Goal: Information Seeking & Learning: Learn about a topic

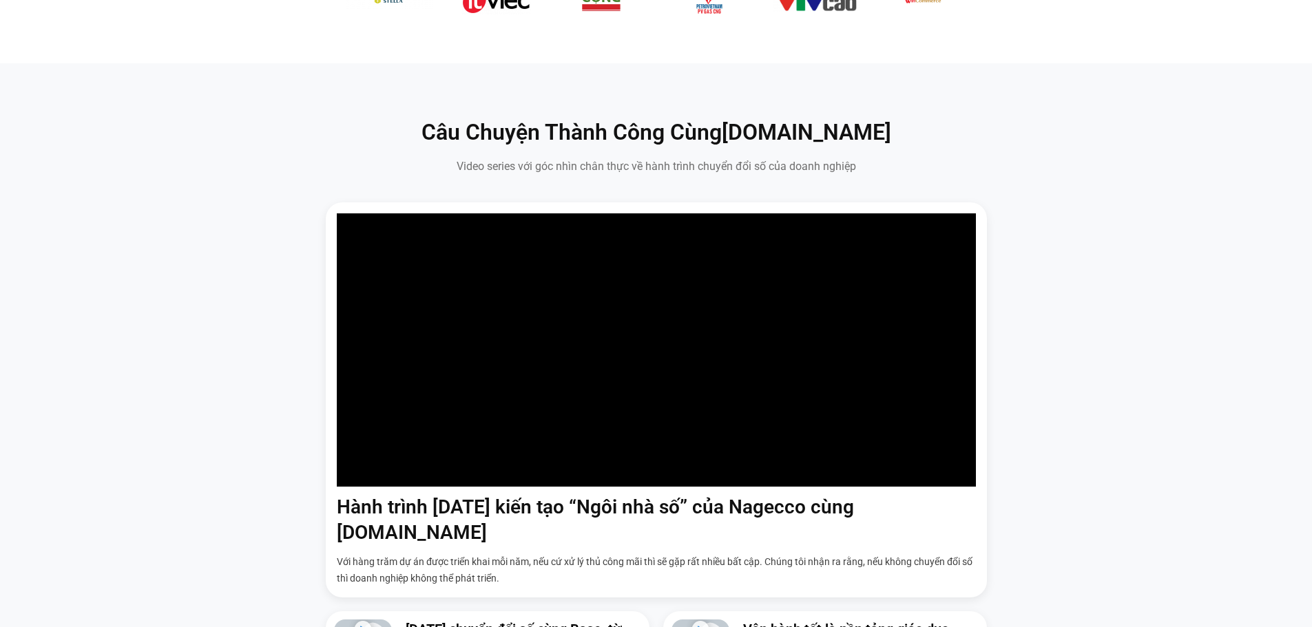
scroll to position [895, 0]
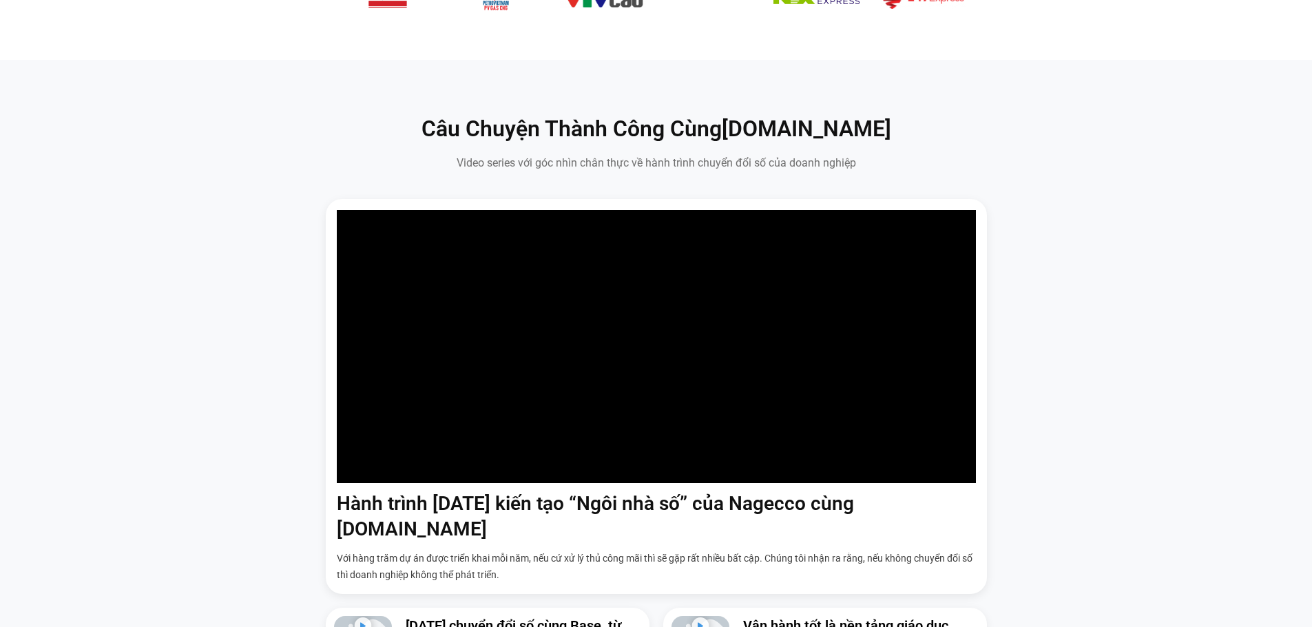
click at [3, 387] on section "Câu Chuyện Thành Công Cùng Base.vn Video series với góc nhìn chân thực về hành …" at bounding box center [656, 399] width 1312 height 678
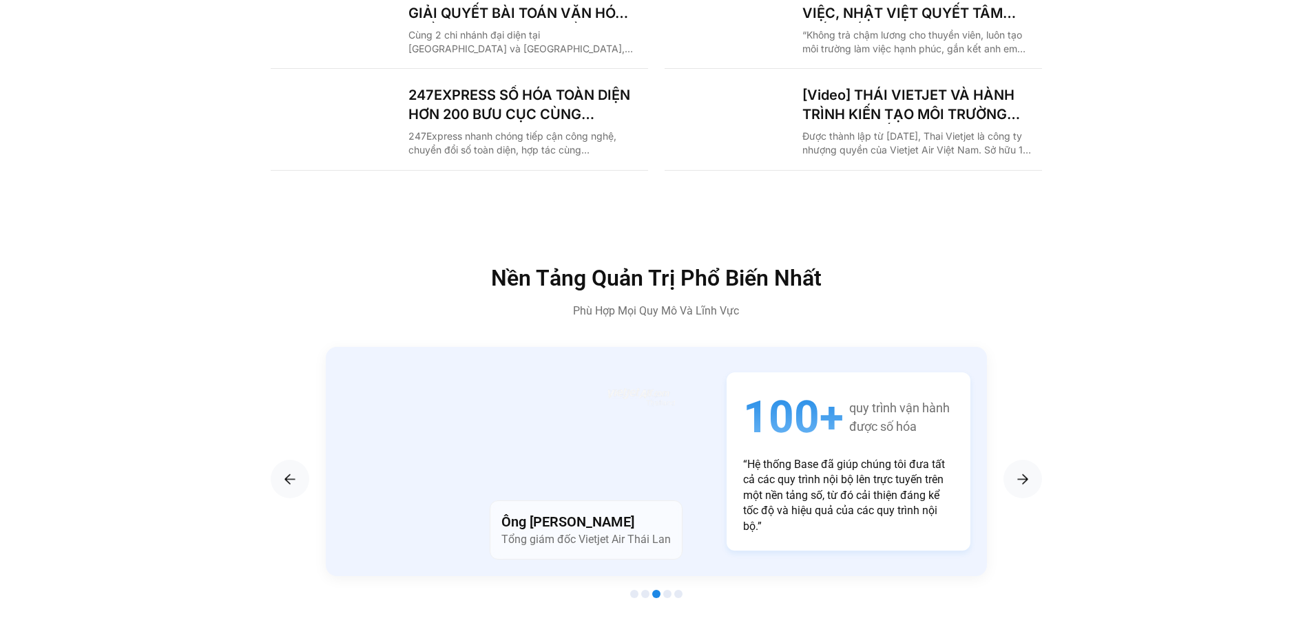
scroll to position [2272, 0]
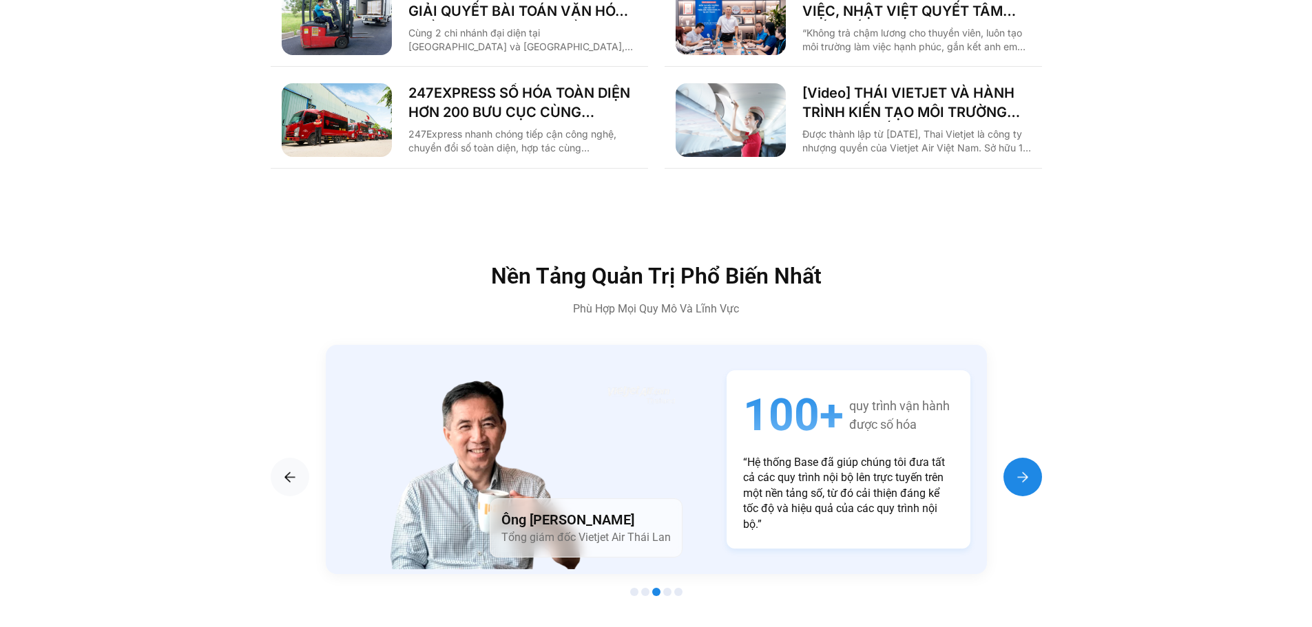
click at [1029, 463] on div "Next slide" at bounding box center [1022, 477] width 39 height 39
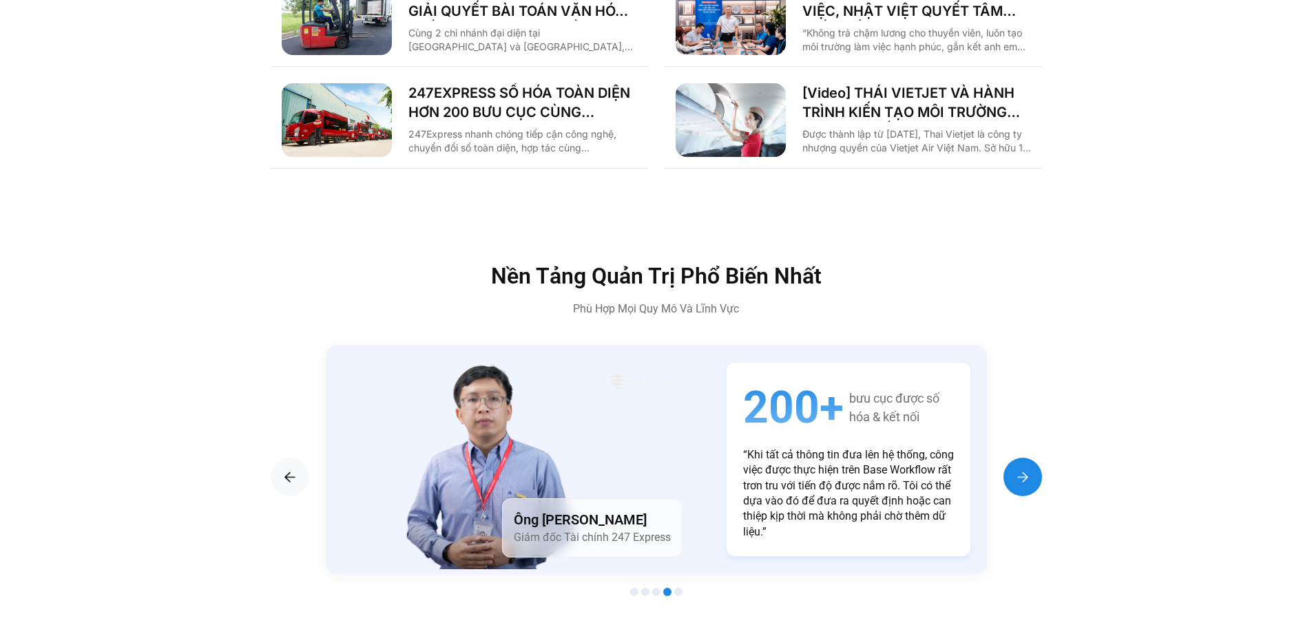
click at [1029, 463] on div "Next slide" at bounding box center [1022, 477] width 39 height 39
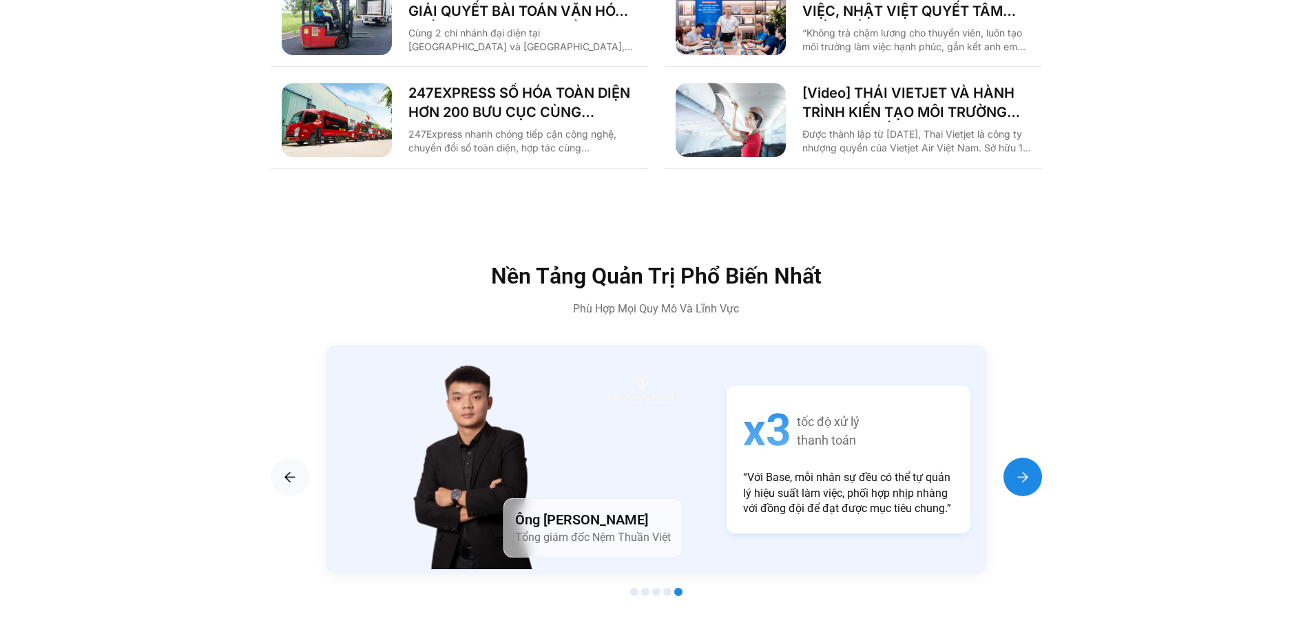
click at [1029, 463] on div "Next slide" at bounding box center [1022, 477] width 39 height 39
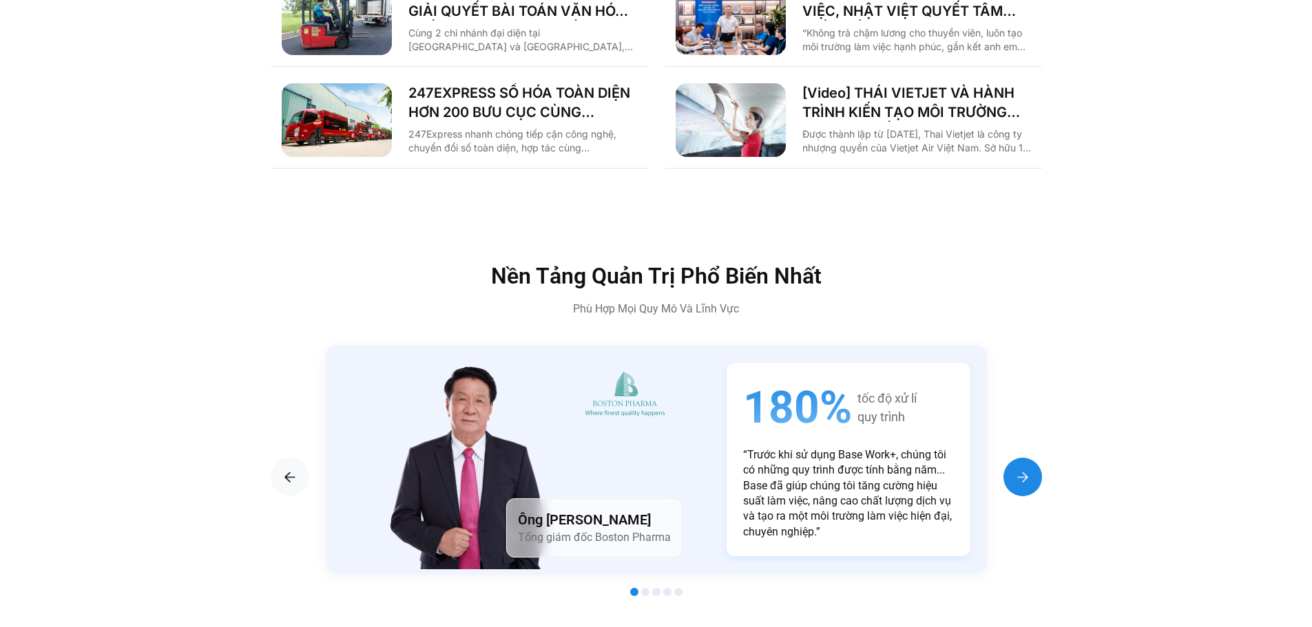
click at [1029, 463] on div "Next slide" at bounding box center [1022, 477] width 39 height 39
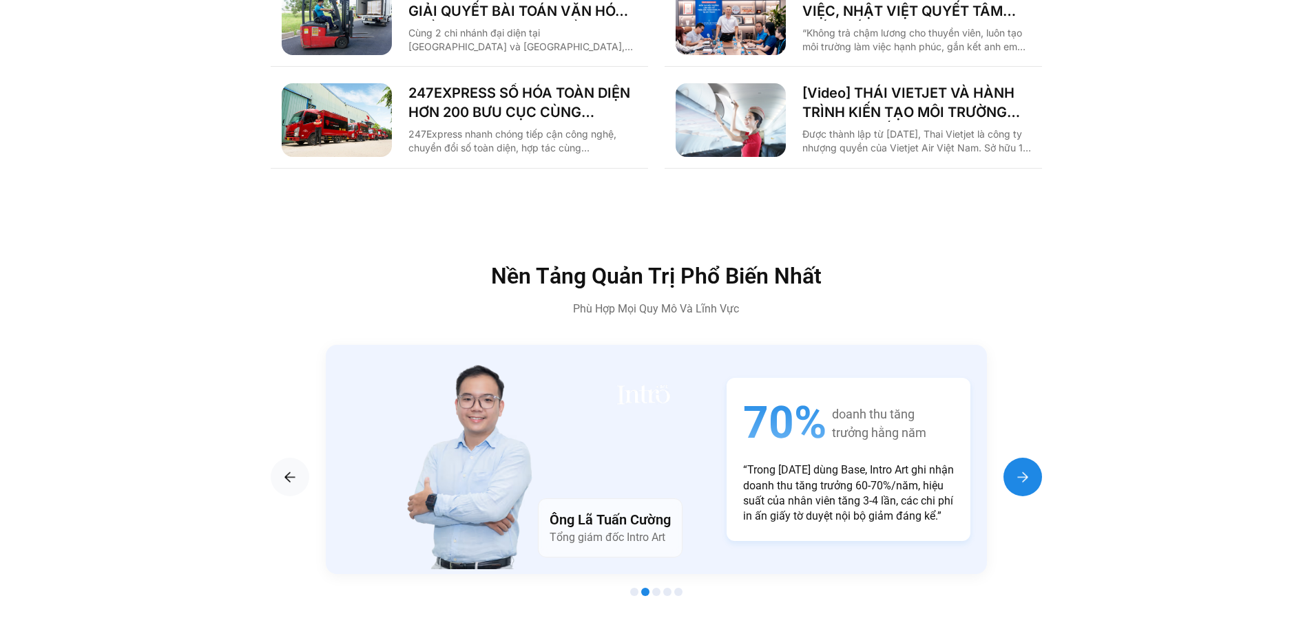
click at [1029, 463] on div "Next slide" at bounding box center [1022, 477] width 39 height 39
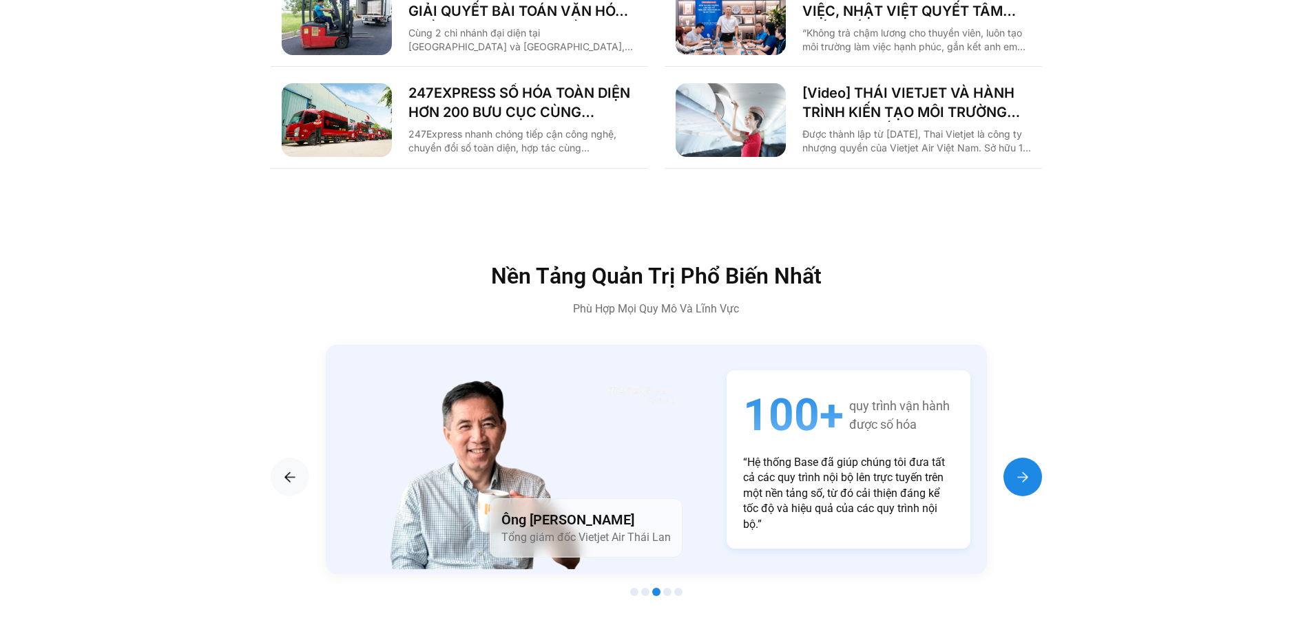
click at [1029, 463] on div "Next slide" at bounding box center [1022, 477] width 39 height 39
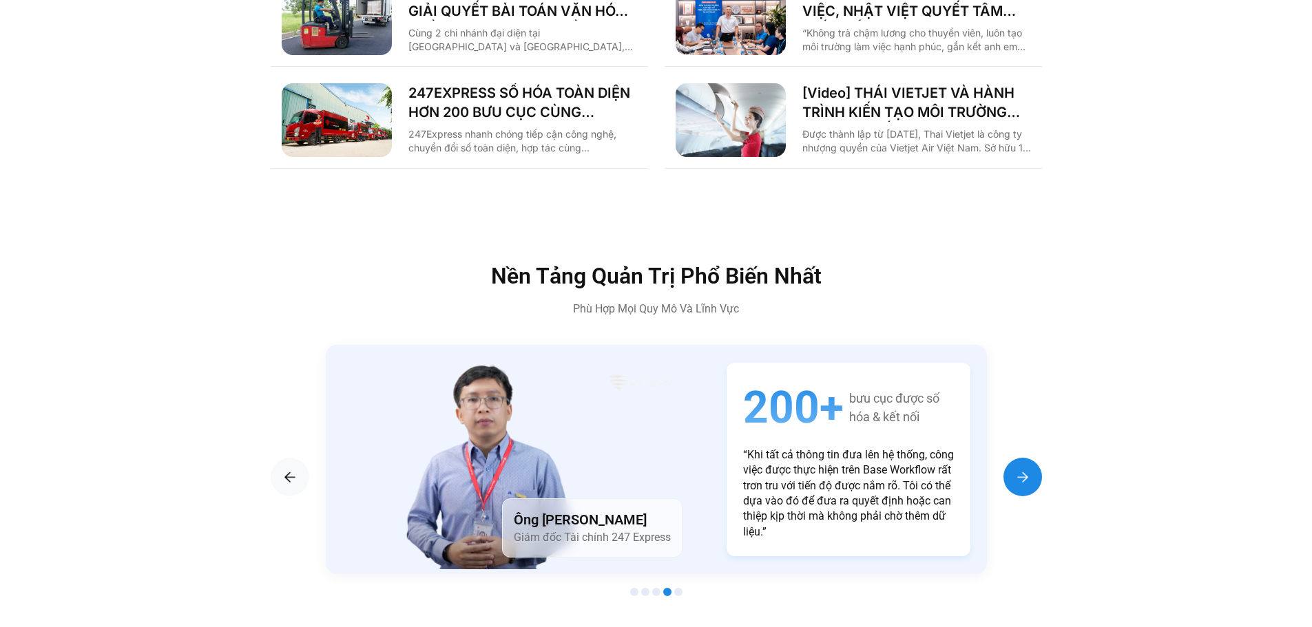
click at [1029, 463] on div "Next slide" at bounding box center [1022, 477] width 39 height 39
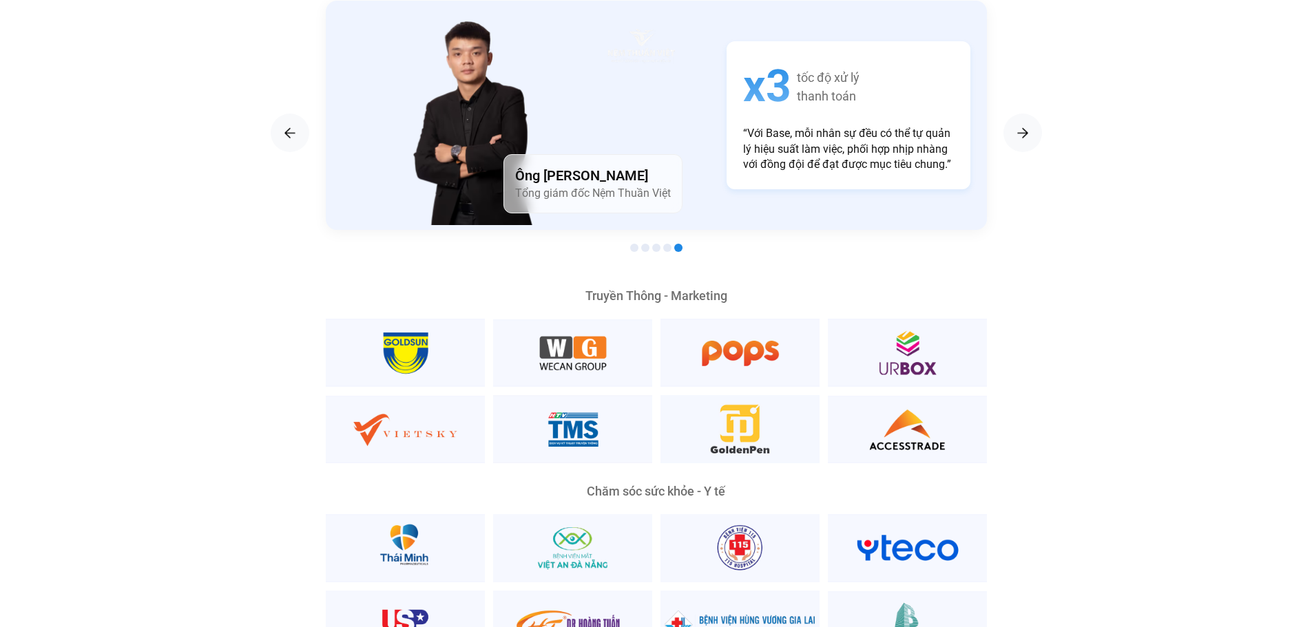
scroll to position [2685, 0]
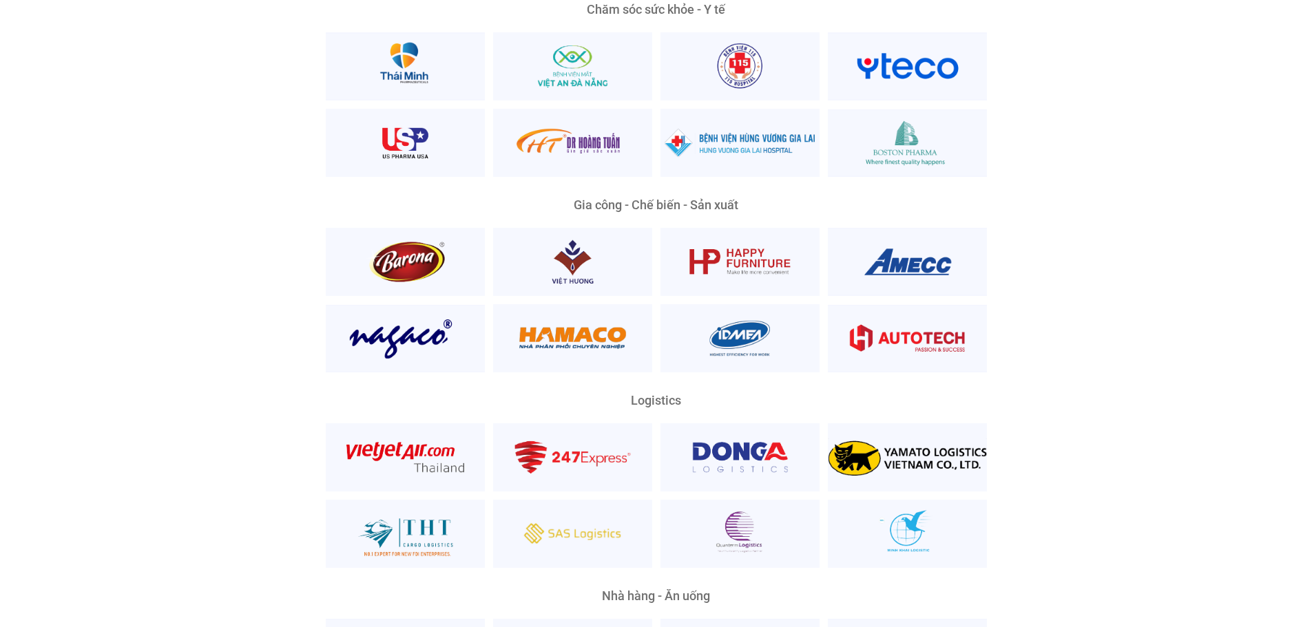
scroll to position [3167, 0]
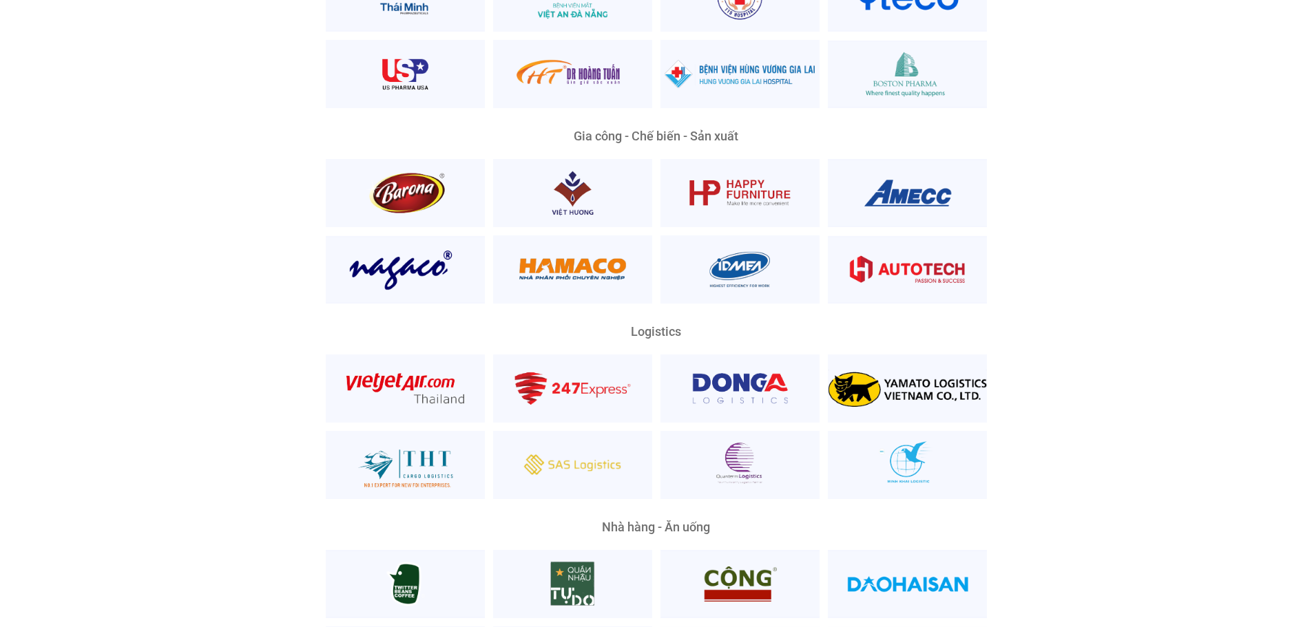
click at [0, 370] on div "Nền Tảng Quản Trị Phổ Biến Nhất Phù Hợp Mọi Quy Mô Và Lĩnh Vực Ông Nguyễn Mạnh …" at bounding box center [656, 165] width 1312 height 1701
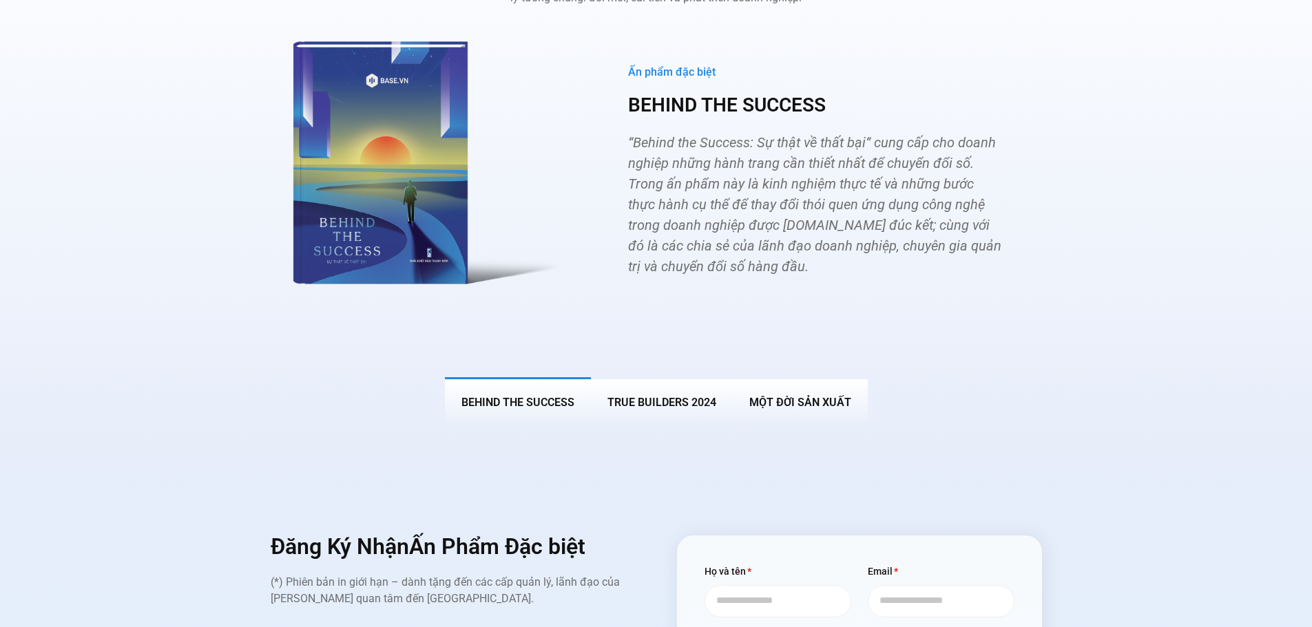
scroll to position [5439, 0]
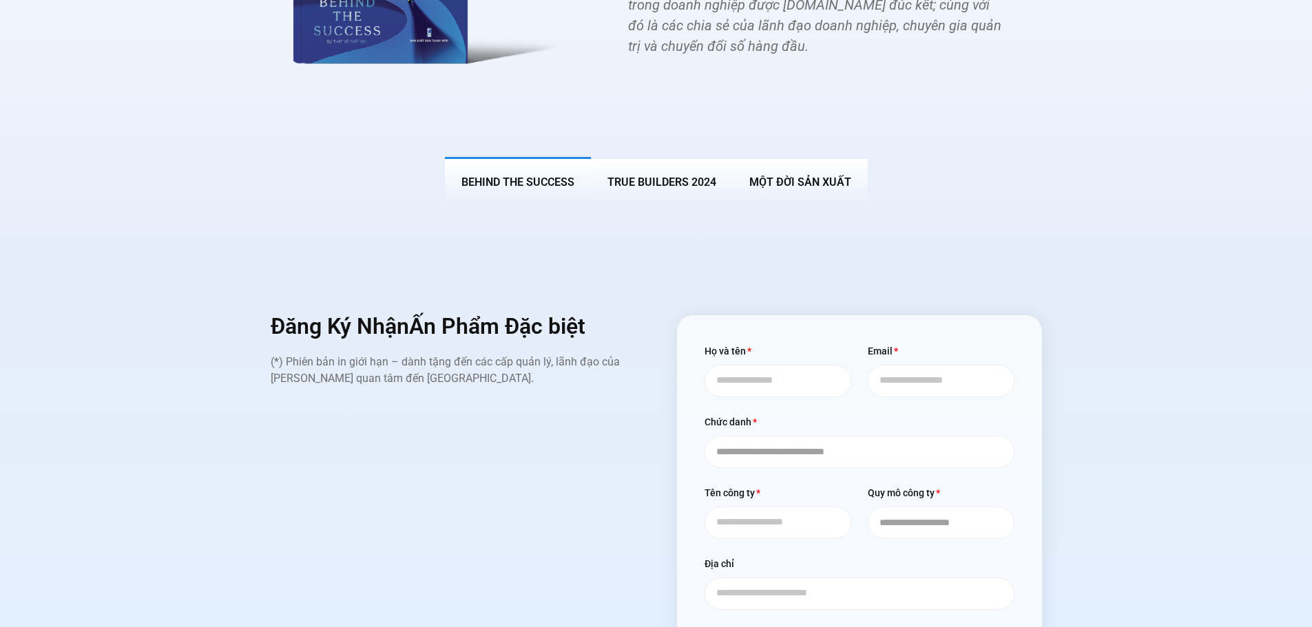
click at [364, 483] on div "Đăng Ký Nhận Ấn Phẩm Đặc biệt (*) Phiên bản in giới hạn – dành tặng đến các cấp…" at bounding box center [453, 536] width 365 height 442
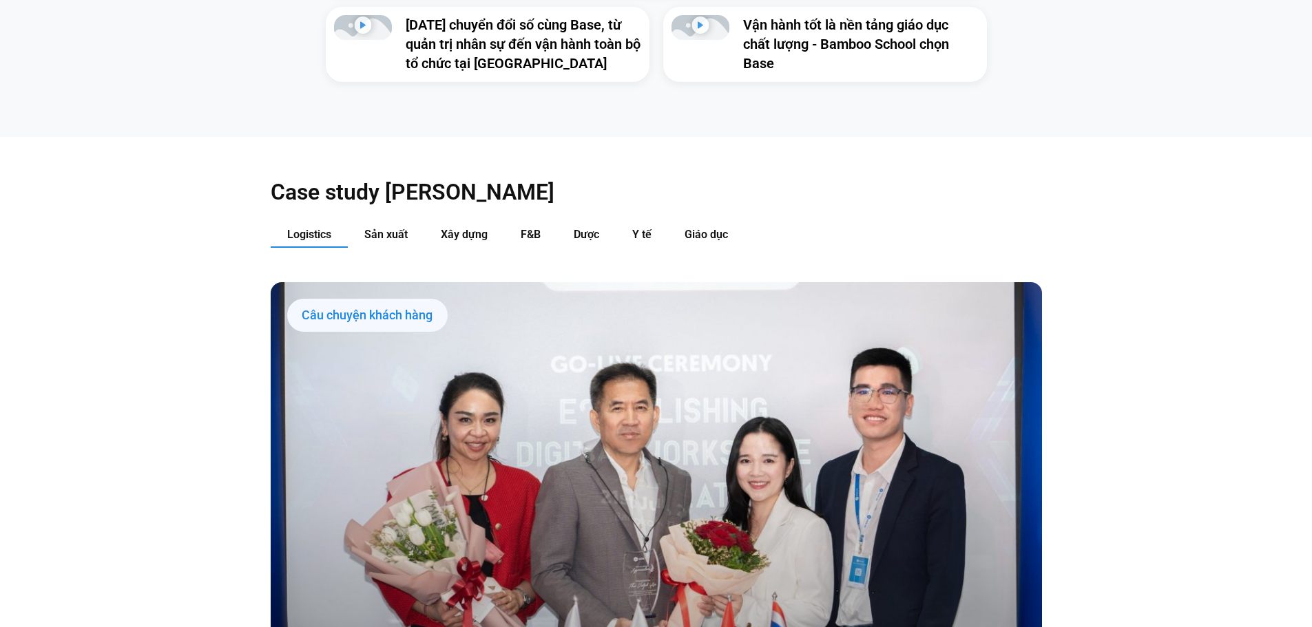
scroll to position [1308, 0]
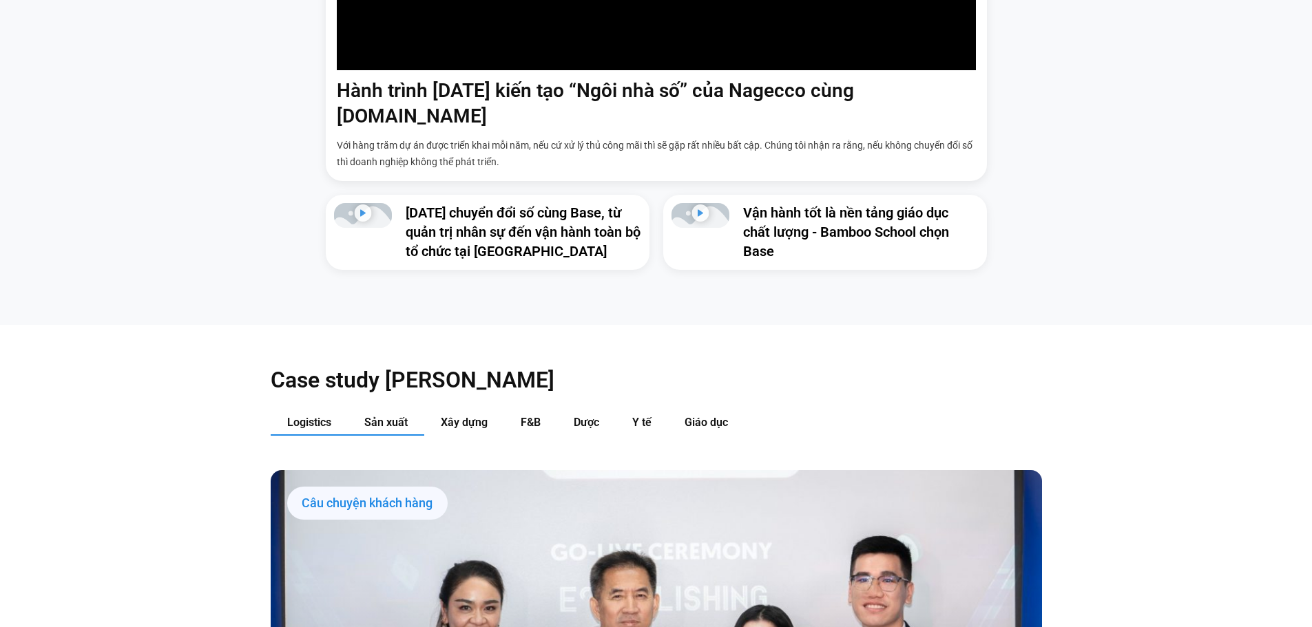
click at [398, 416] on span "Sản xuất" at bounding box center [385, 422] width 43 height 13
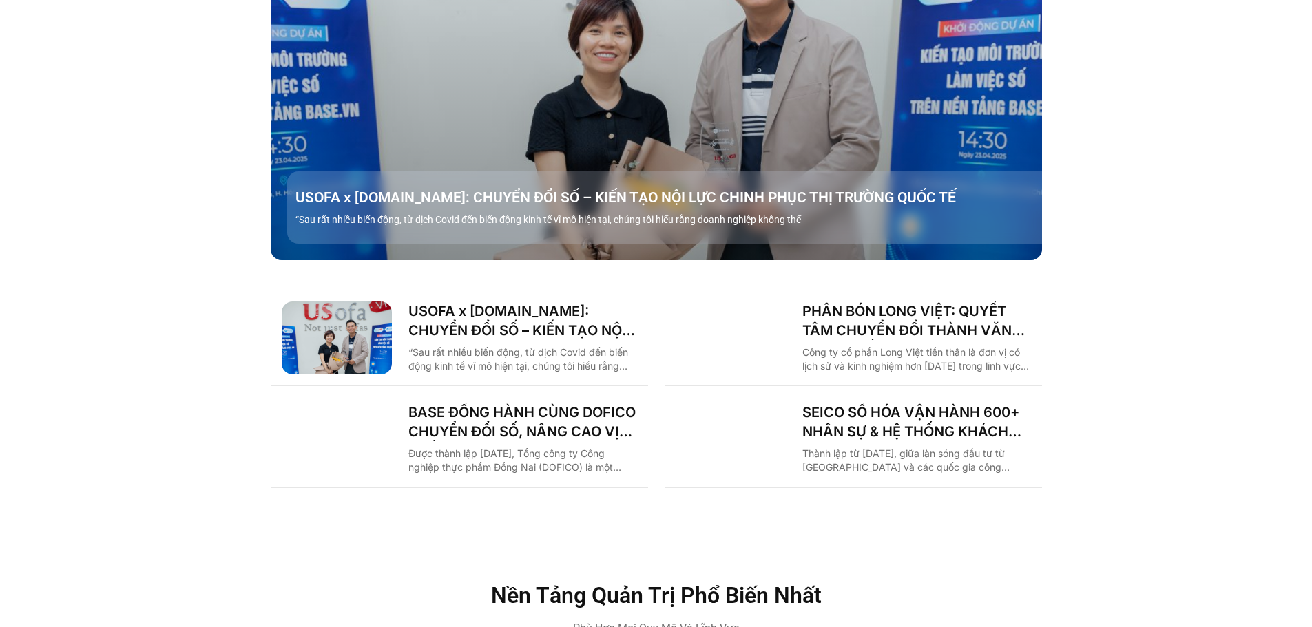
scroll to position [1997, 0]
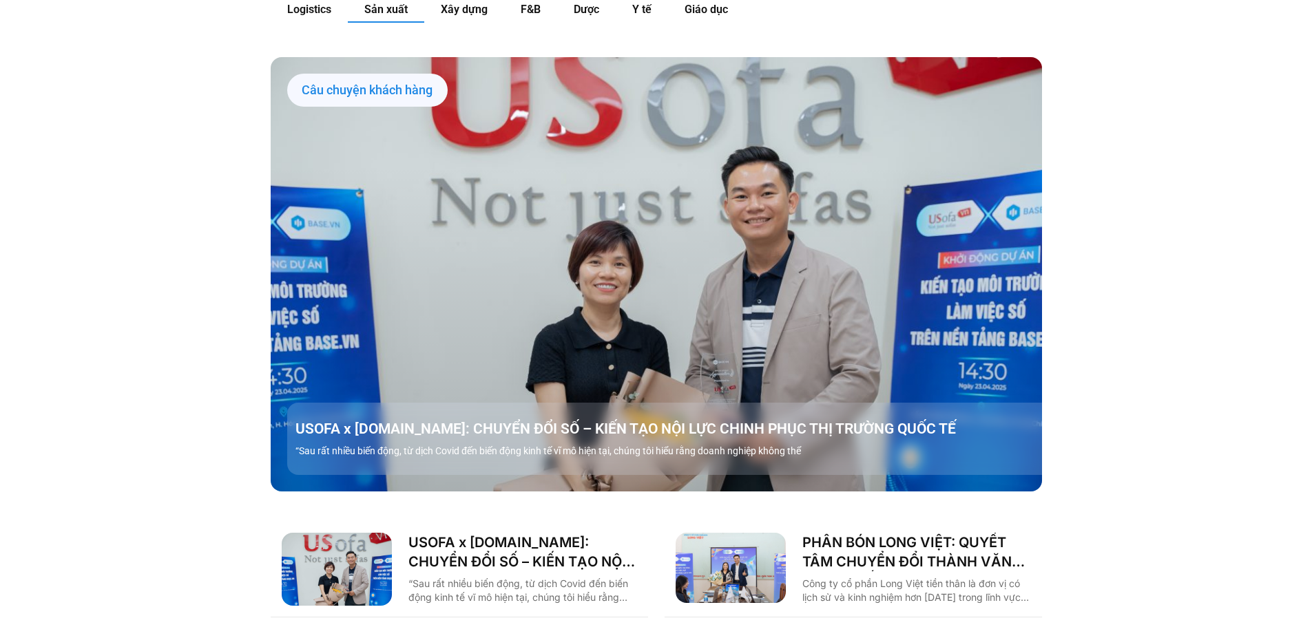
scroll to position [1515, 0]
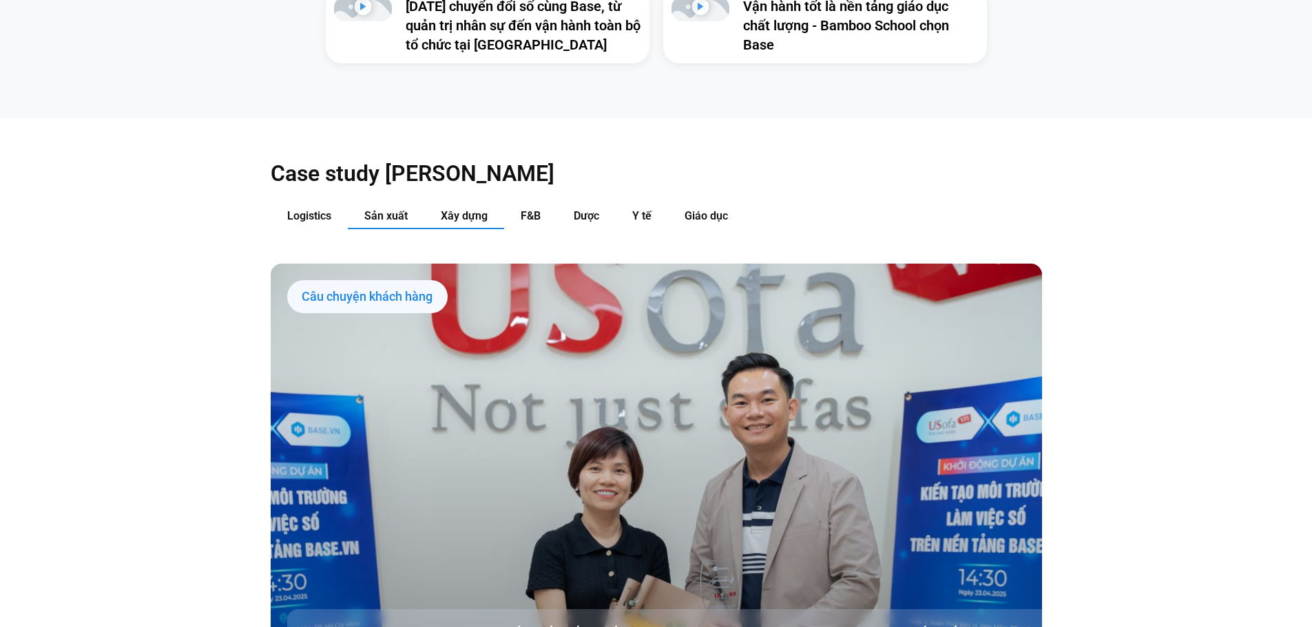
click at [460, 209] on span "Xây dựng" at bounding box center [464, 215] width 47 height 13
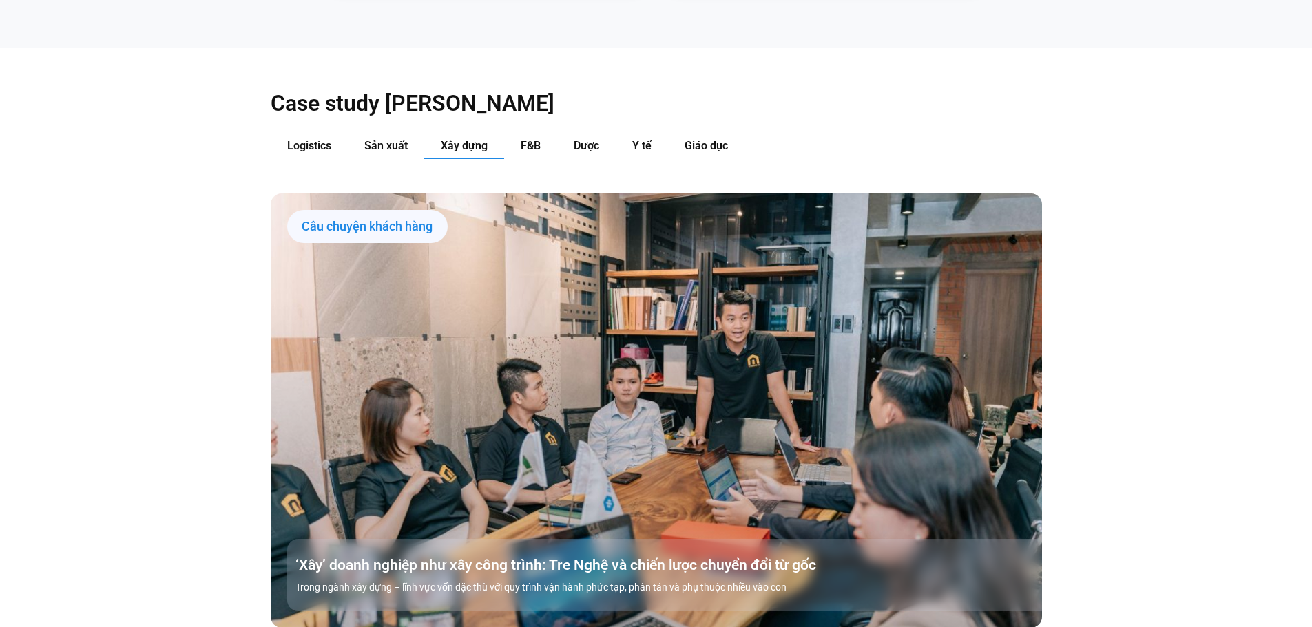
scroll to position [1583, 0]
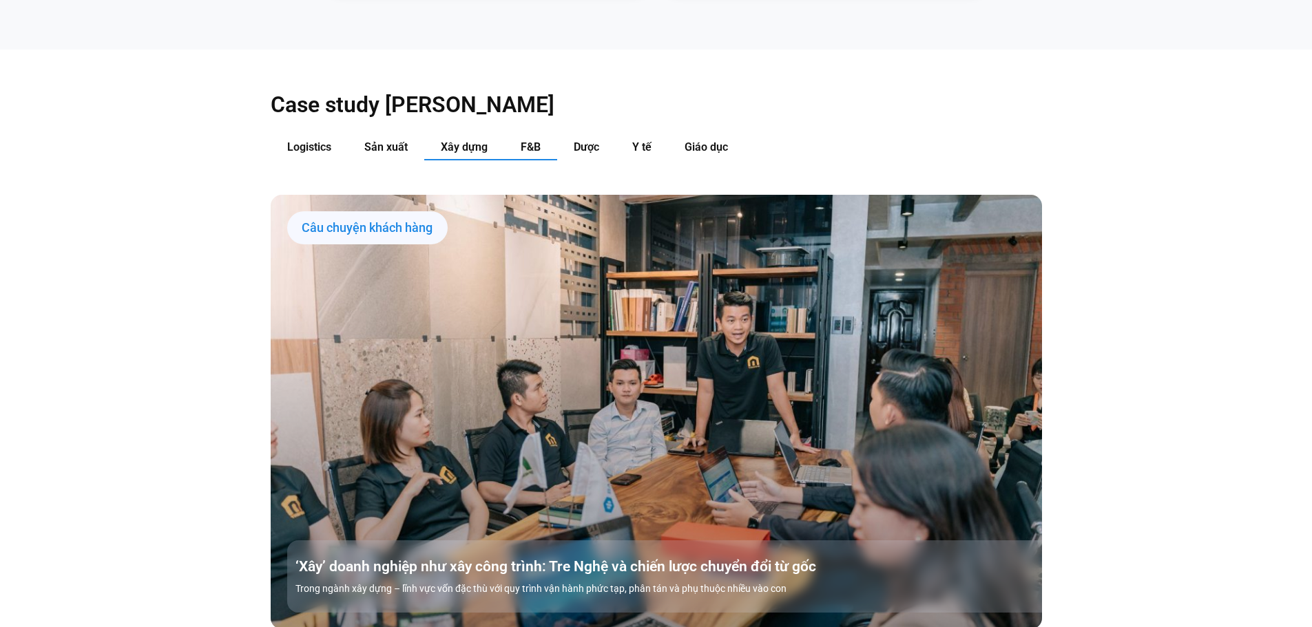
click at [543, 135] on button "F&B" at bounding box center [530, 147] width 53 height 25
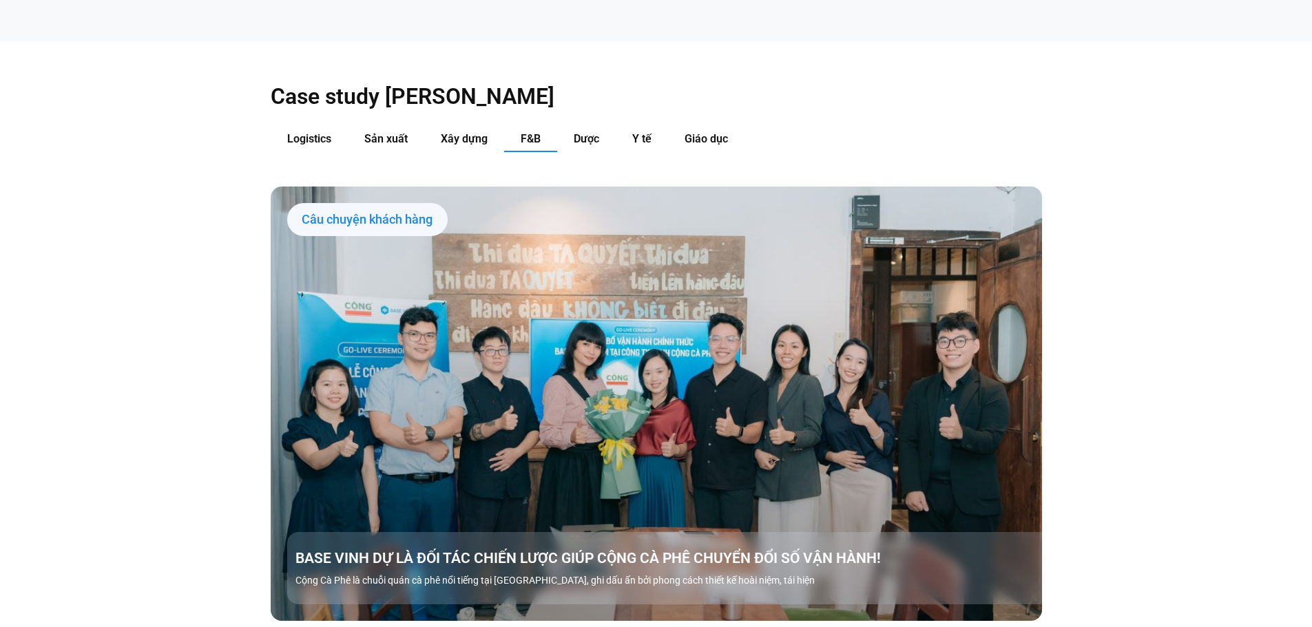
scroll to position [1515, 0]
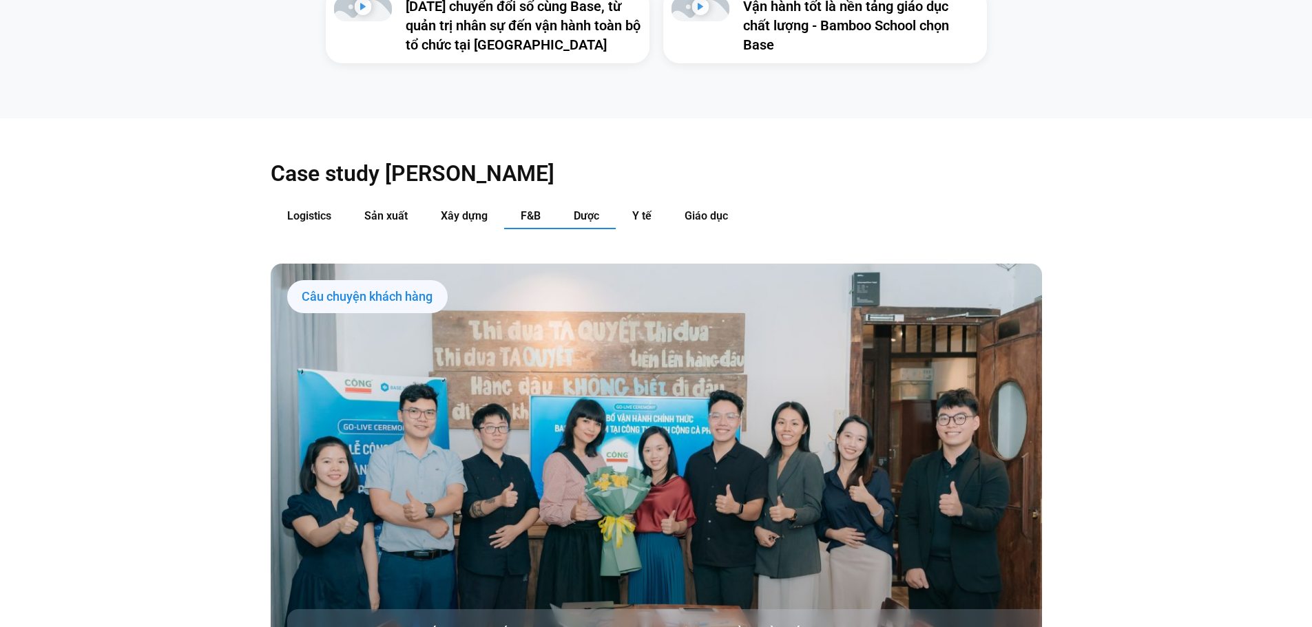
click at [587, 209] on span "Dược" at bounding box center [585, 215] width 25 height 13
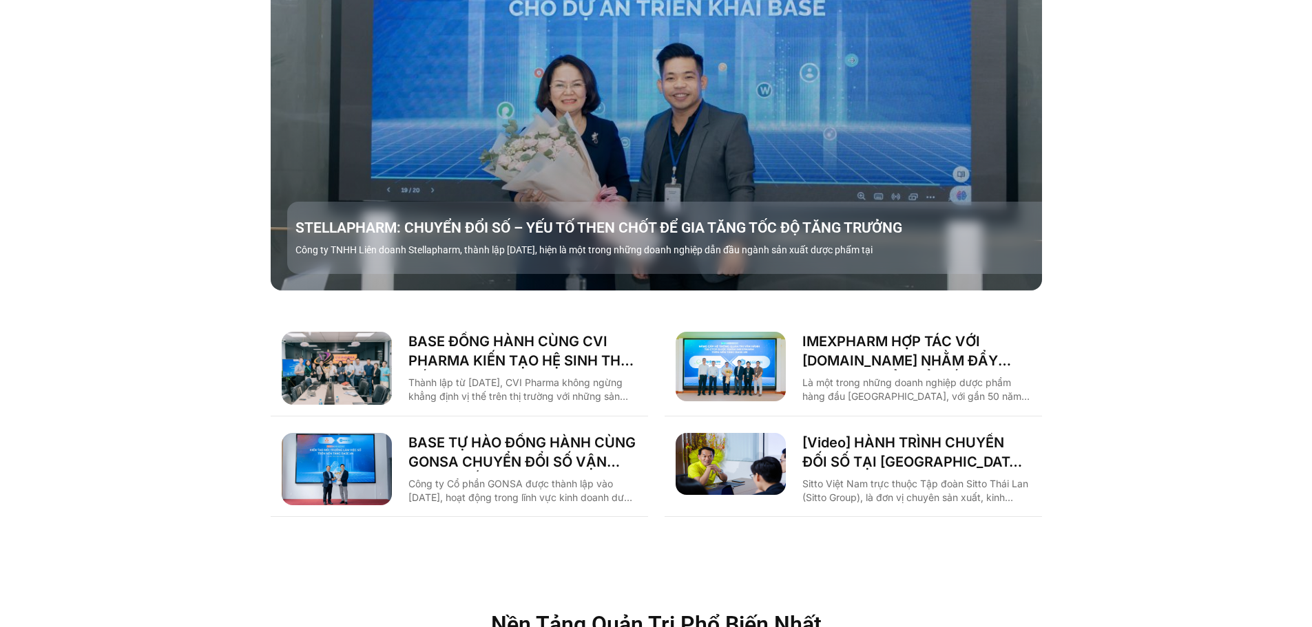
scroll to position [1583, 0]
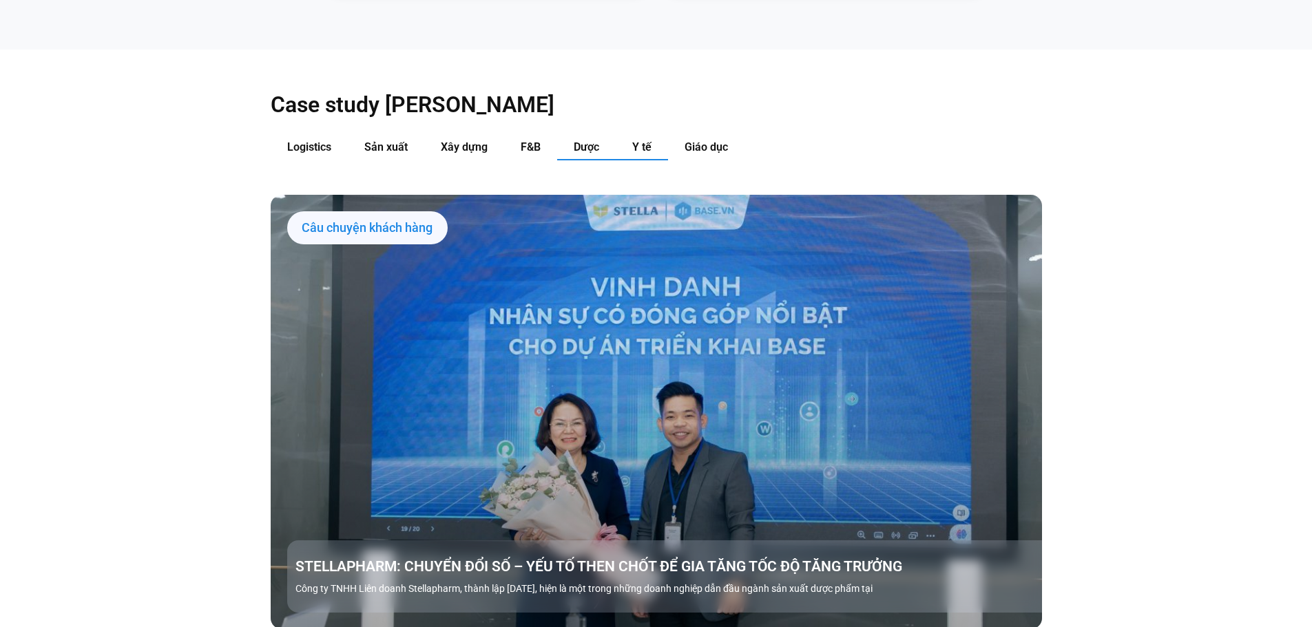
click at [638, 140] on span "Y tế" at bounding box center [641, 146] width 19 height 13
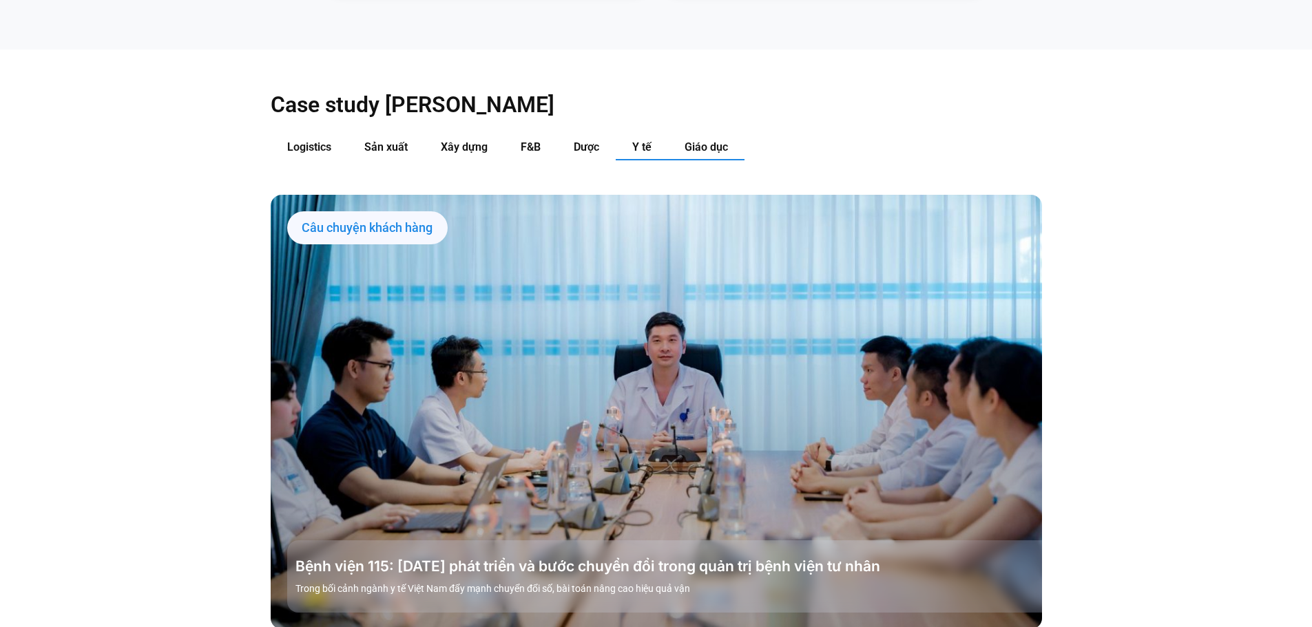
click at [691, 140] on span "Giáo dục" at bounding box center [705, 146] width 43 height 13
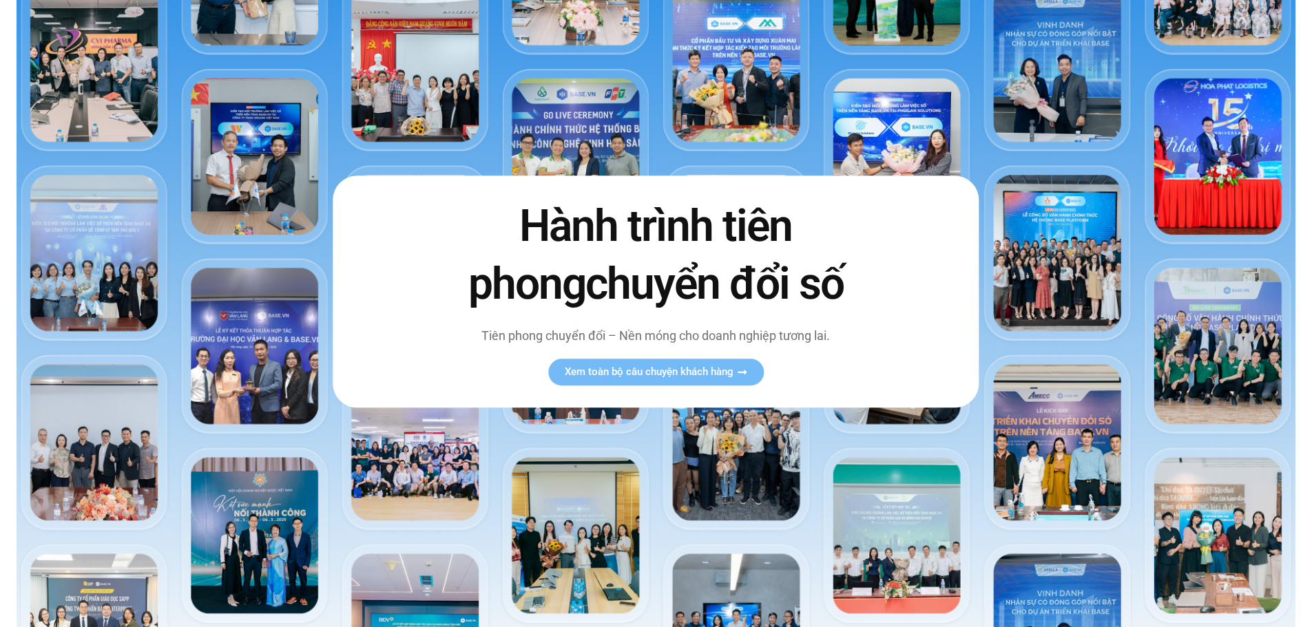
scroll to position [0, 0]
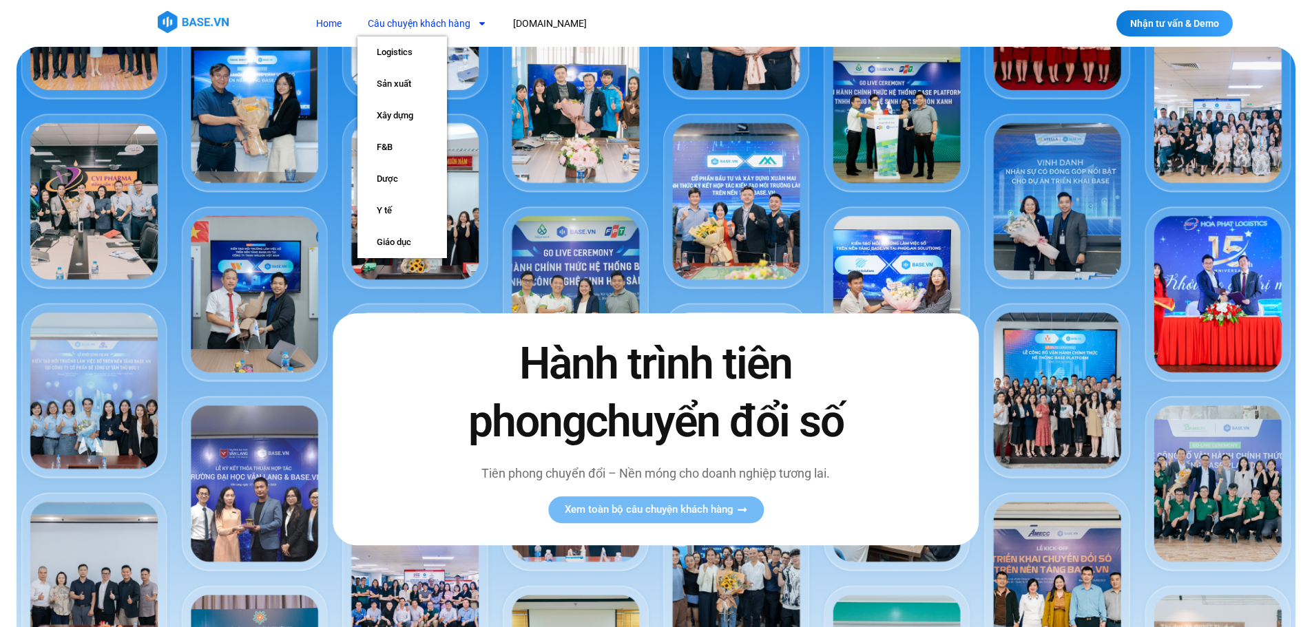
click at [475, 21] on span "Menu" at bounding box center [478, 23] width 17 height 23
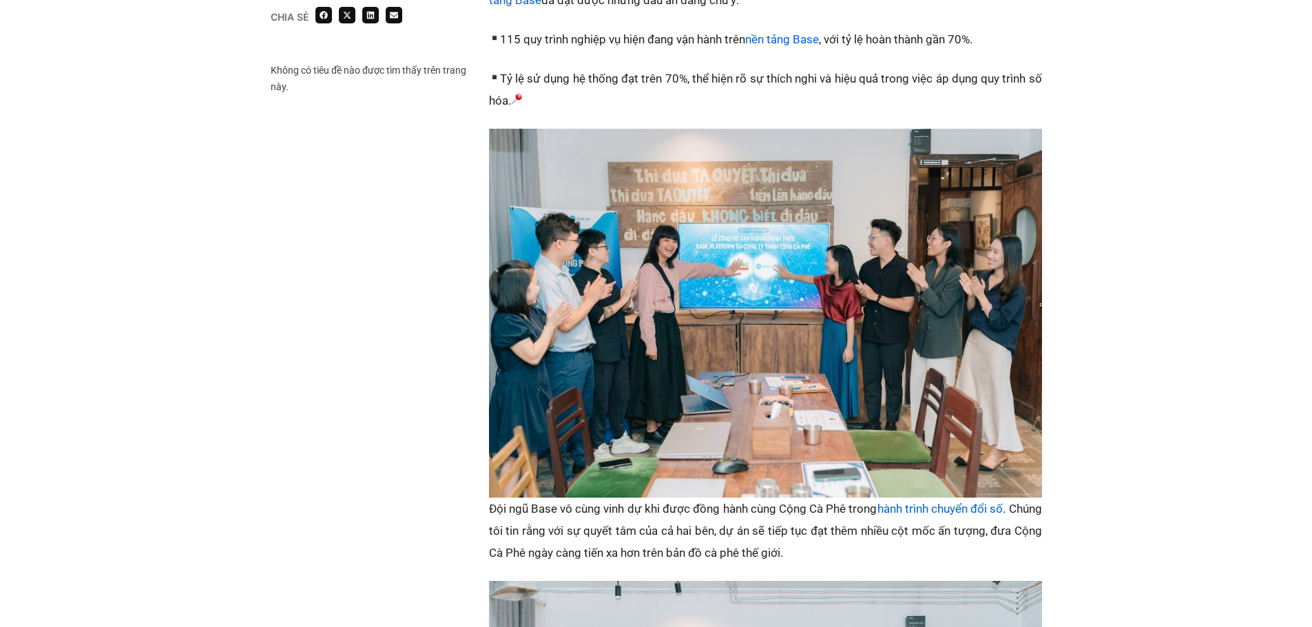
scroll to position [1583, 0]
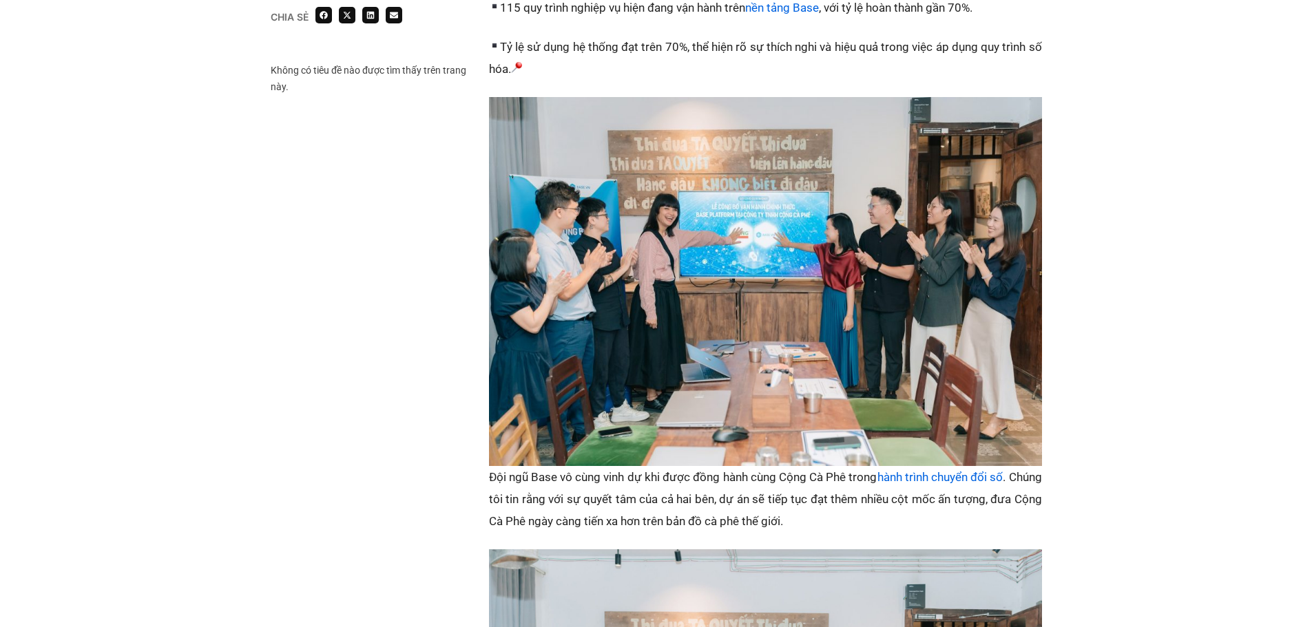
drag, startPoint x: 966, startPoint y: 436, endPoint x: 981, endPoint y: 443, distance: 16.6
click at [982, 466] on p "Đội ngũ Base vô cùng vinh dự khi được đồng hành cùng Cộng Cà Phê trong hành trì…" at bounding box center [765, 499] width 553 height 66
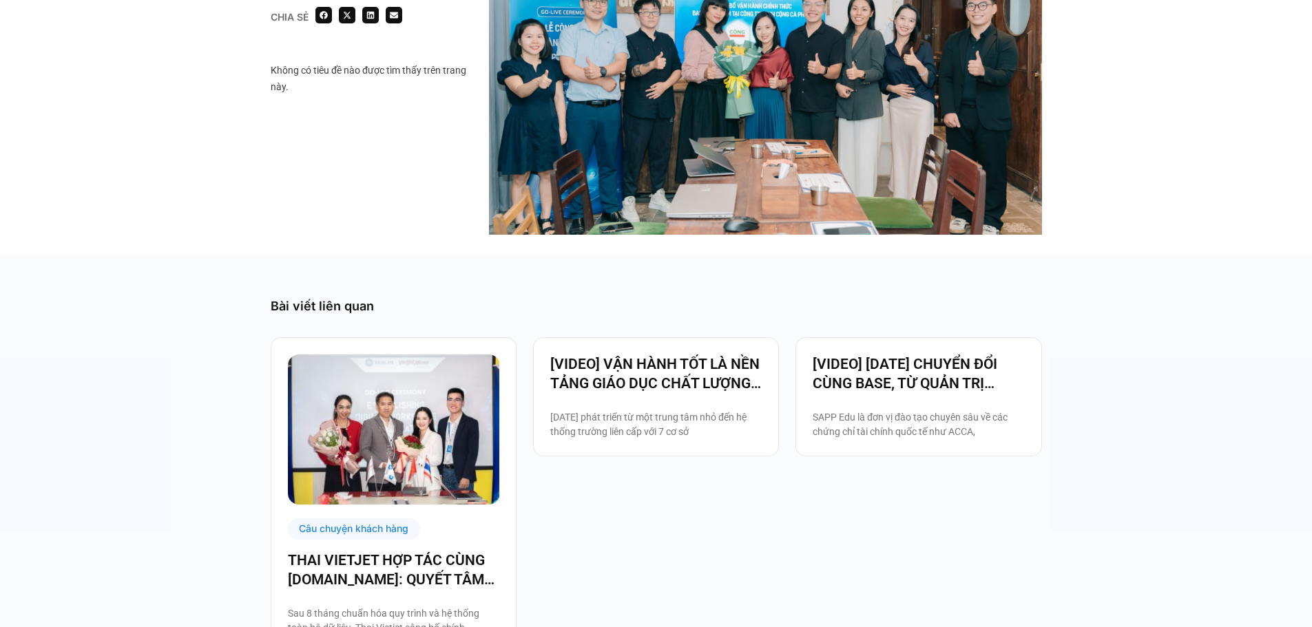
scroll to position [2272, 0]
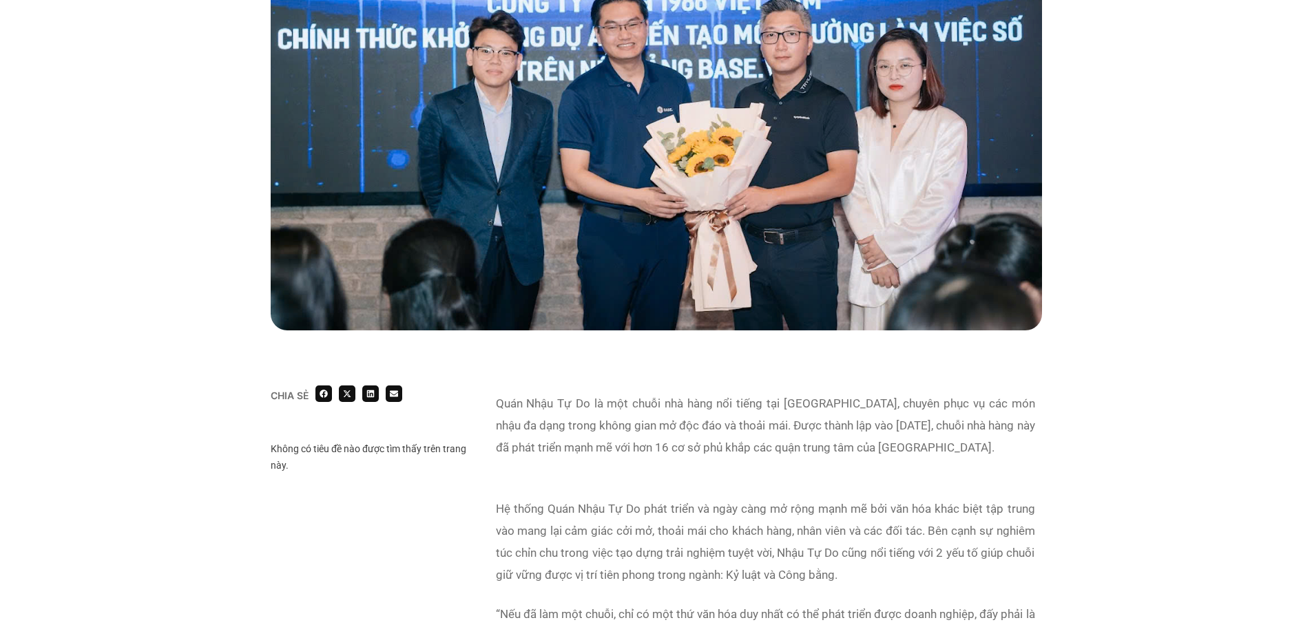
scroll to position [620, 0]
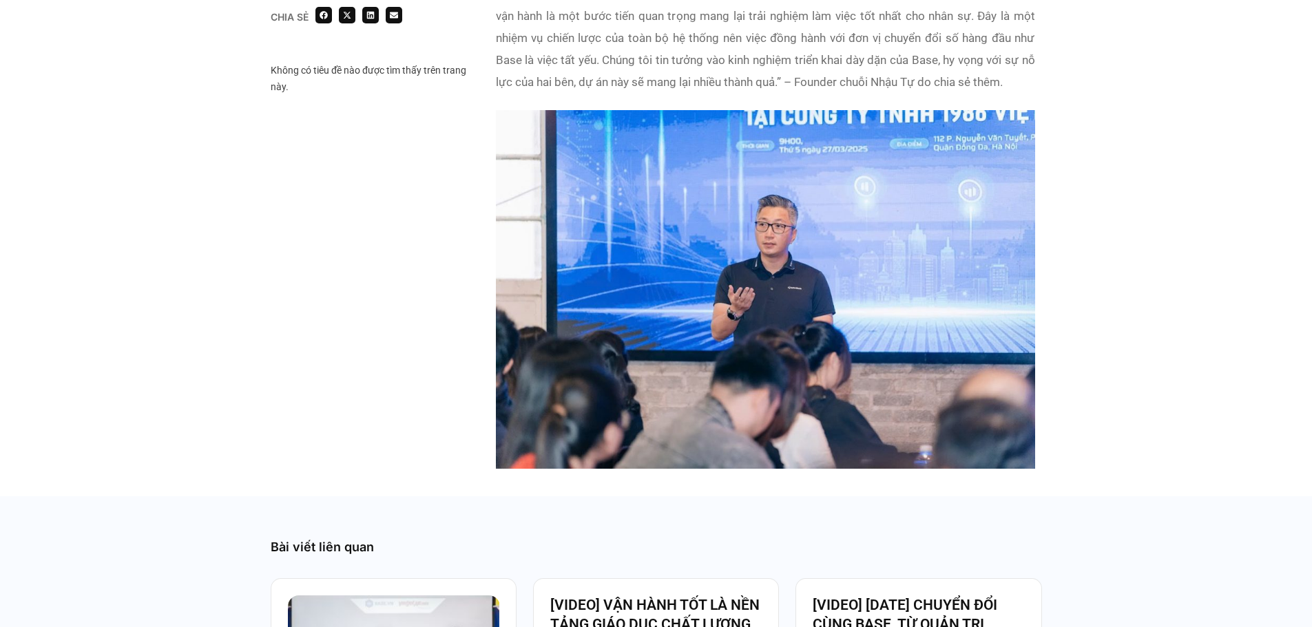
scroll to position [1928, 0]
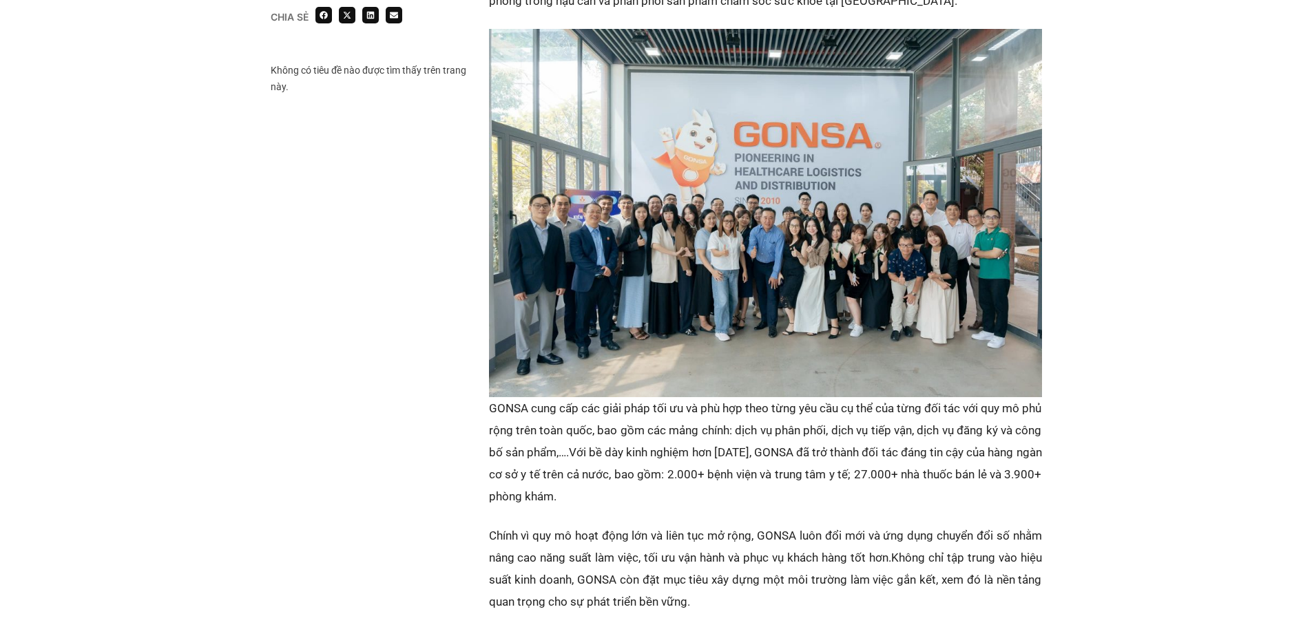
scroll to position [964, 0]
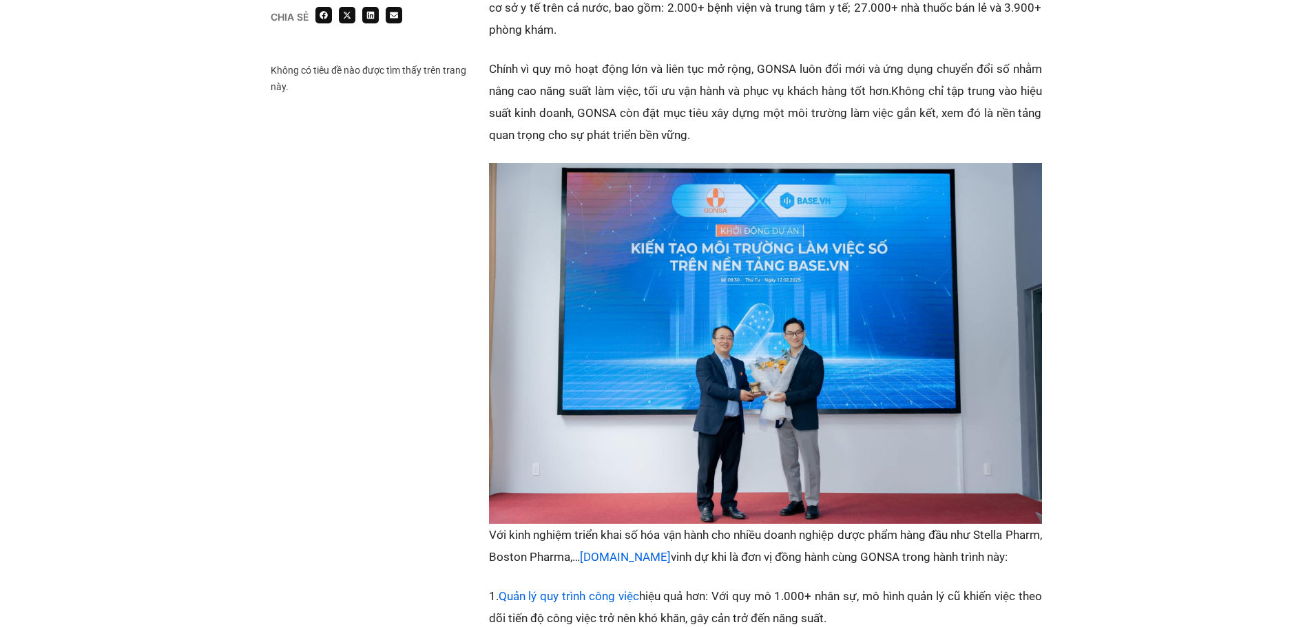
scroll to position [1446, 0]
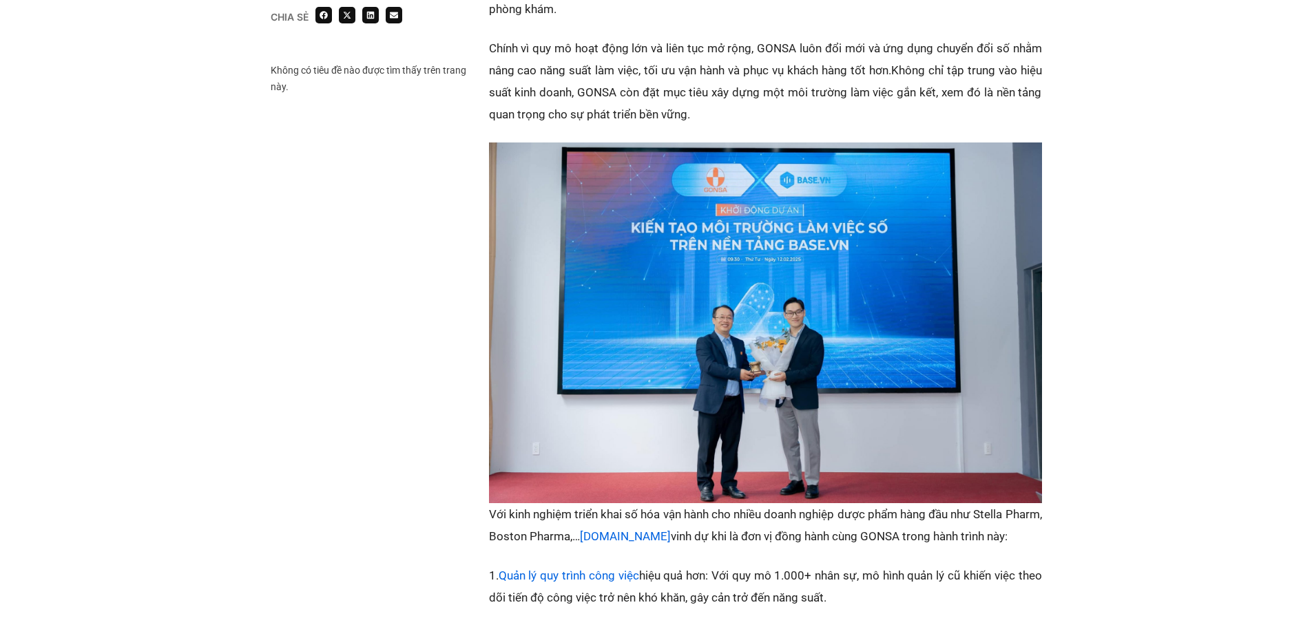
click at [12, 505] on div "Chia sẻ Không có tiêu đề nào được tìm thấy trên trang này. Chia sẻ" at bounding box center [656, 129] width 1312 height 2458
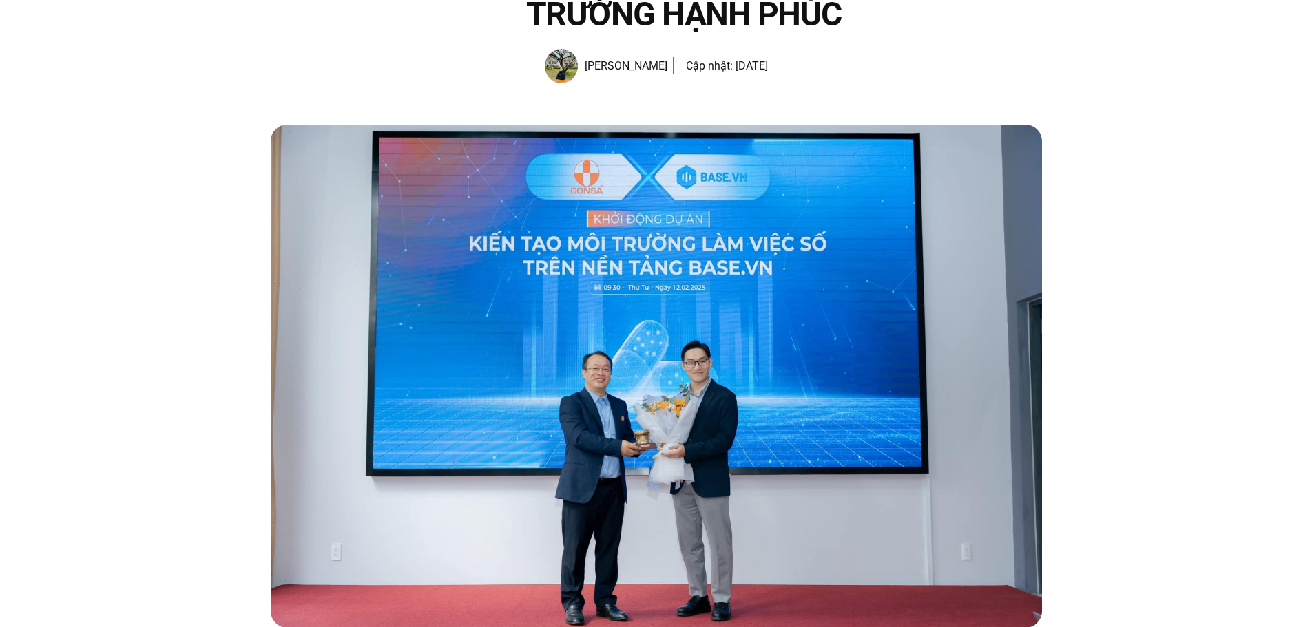
scroll to position [0, 0]
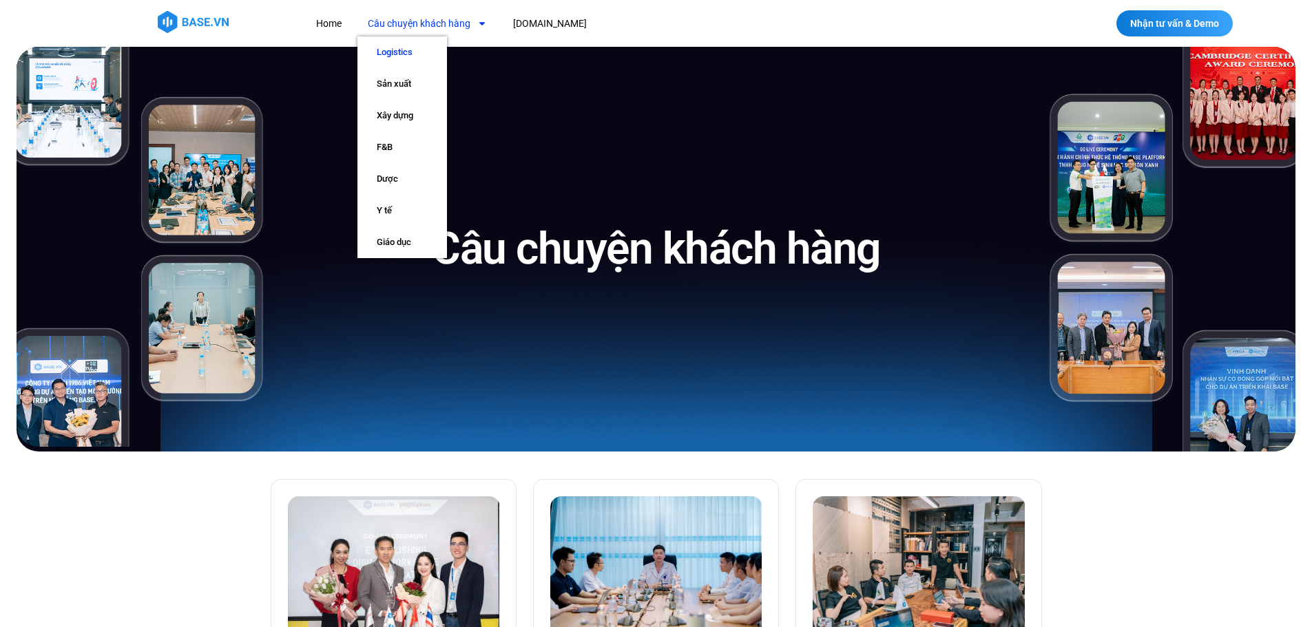
click at [412, 56] on link "Logistics" at bounding box center [402, 52] width 90 height 32
